Goal: Task Accomplishment & Management: Manage account settings

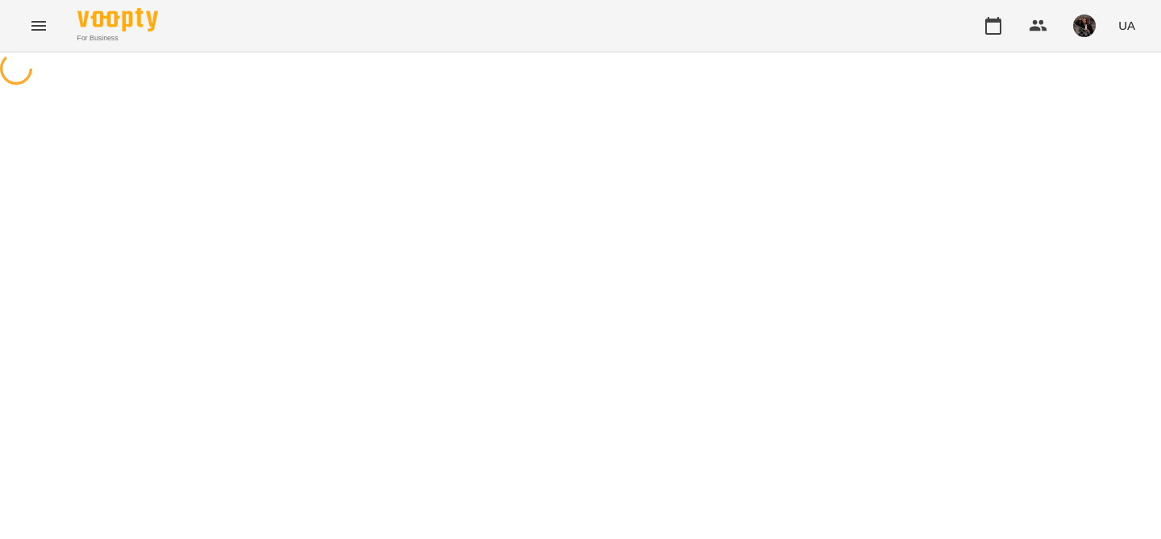
select select "**********"
select select "********"
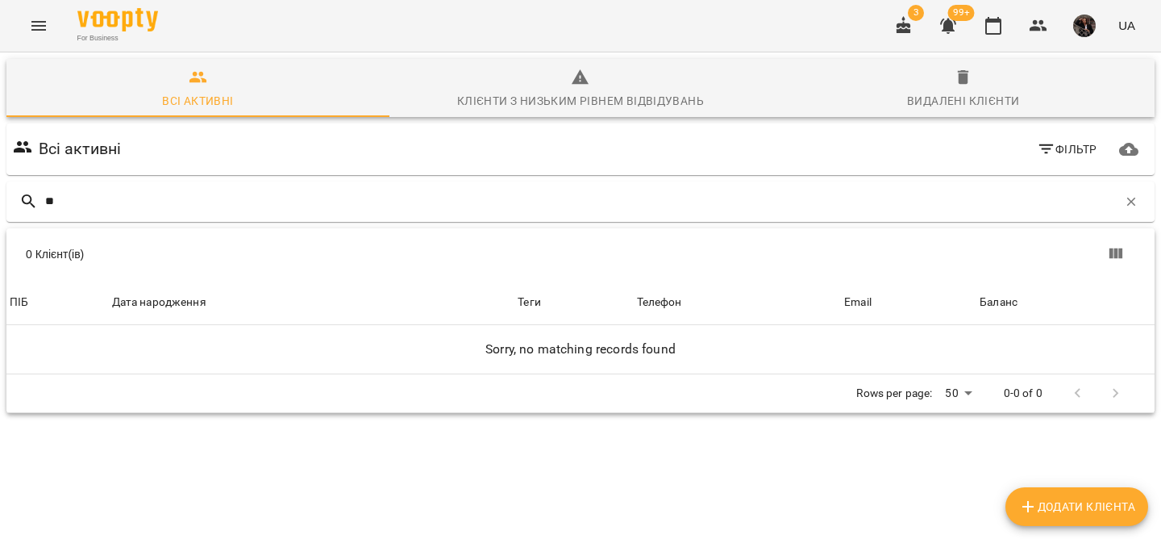
type input "*"
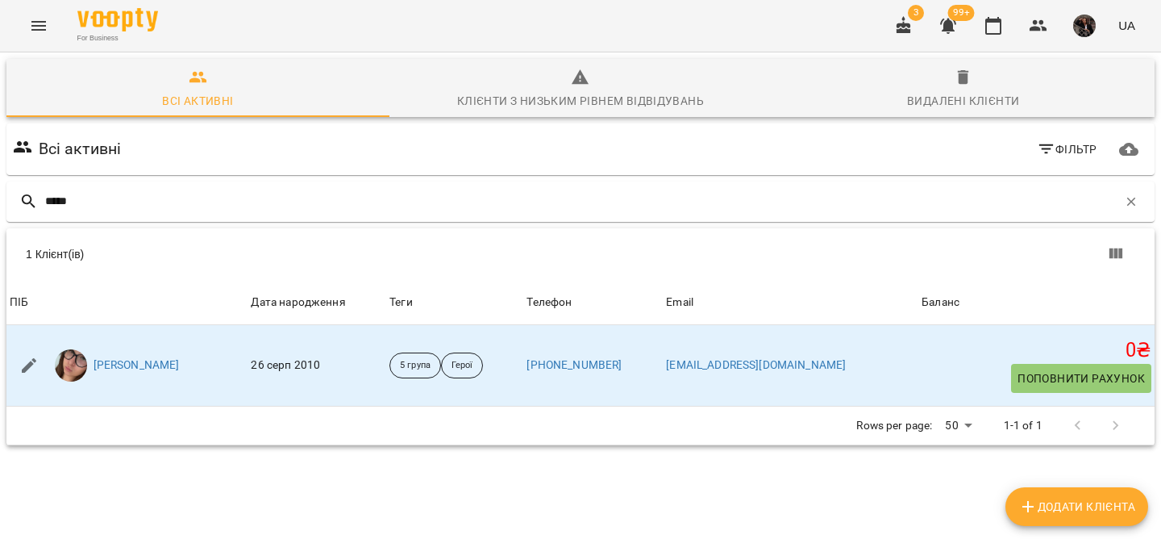
type input "*****"
